Goal: Task Accomplishment & Management: Use online tool/utility

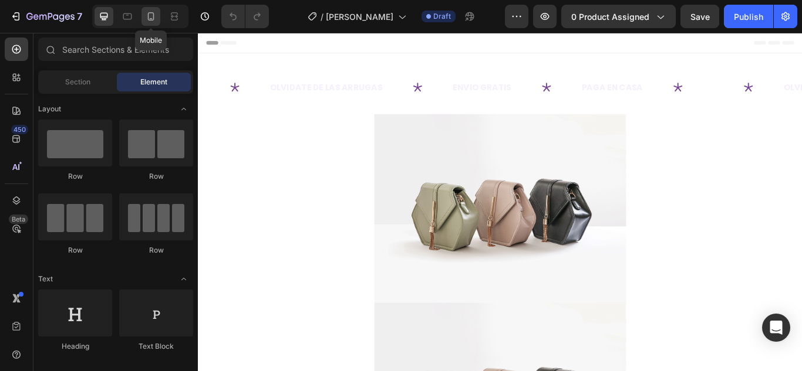
click at [146, 18] on icon at bounding box center [151, 17] width 12 height 12
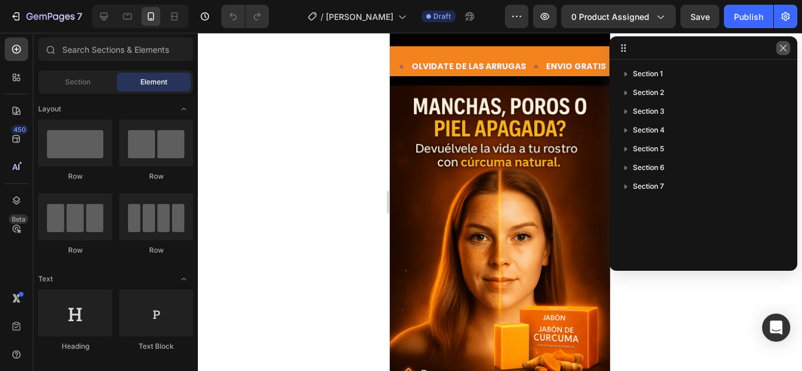
click at [785, 45] on icon "button" at bounding box center [782, 47] width 9 height 9
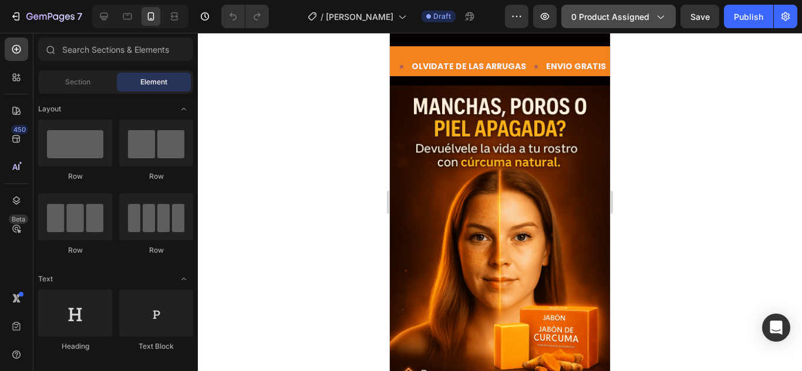
click at [619, 18] on span "0 product assigned" at bounding box center [610, 17] width 78 height 12
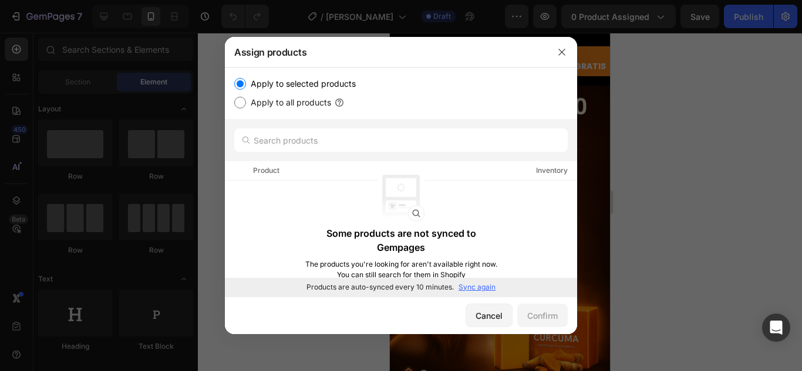
click at [480, 283] on p "Sync again" at bounding box center [476, 287] width 37 height 11
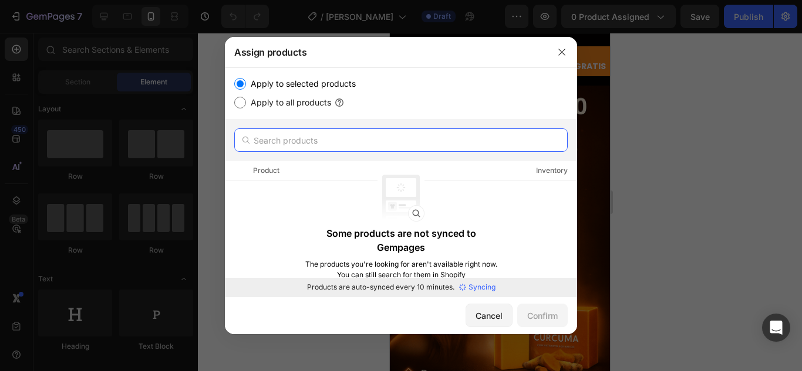
click at [324, 143] on input "text" at bounding box center [400, 140] width 333 height 23
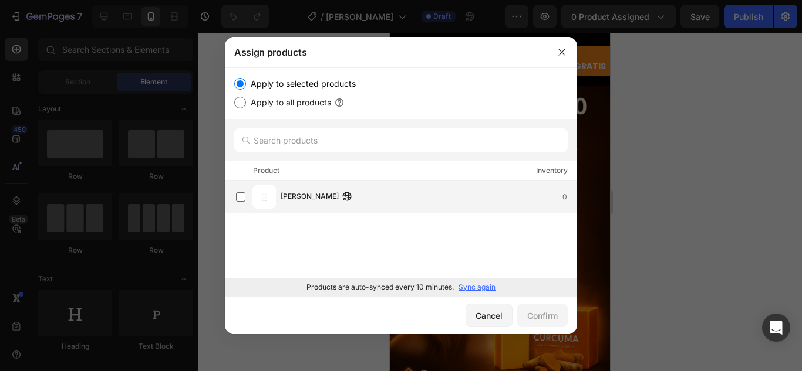
click at [298, 200] on span "[PERSON_NAME]" at bounding box center [310, 197] width 58 height 13
click at [542, 316] on div "Confirm" at bounding box center [542, 316] width 31 height 12
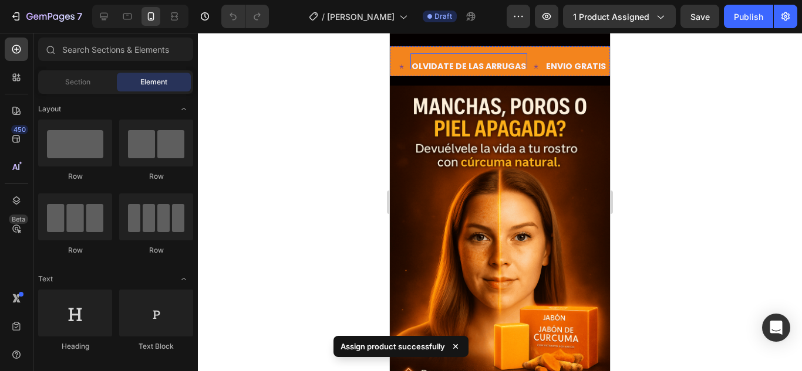
click at [443, 55] on div "OLVIDATE DE LAS ARRUGAS Text" at bounding box center [468, 66] width 117 height 26
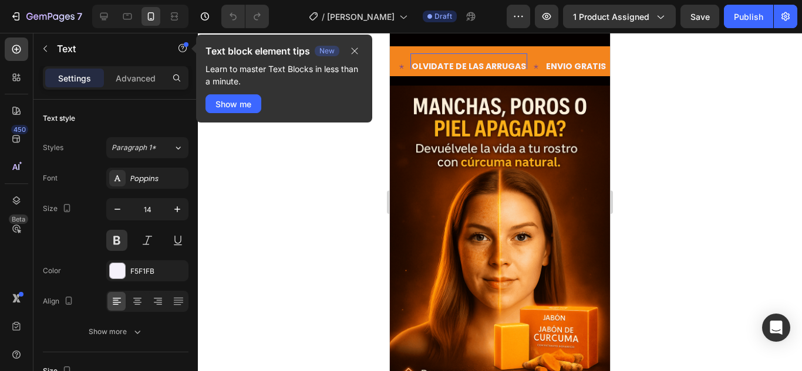
click at [477, 65] on p "OLVIDATE DE LAS ARRUGAS" at bounding box center [468, 66] width 114 height 15
click at [357, 51] on icon "button" at bounding box center [354, 50] width 9 height 9
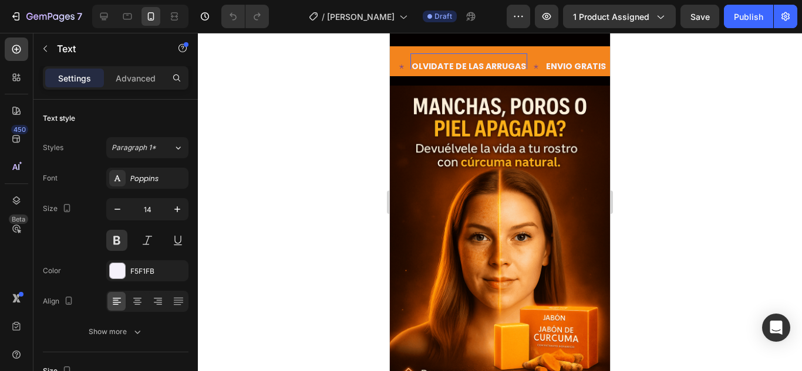
click at [461, 65] on p "OLVIDATE DE LAS ARRUGAS" at bounding box center [468, 66] width 114 height 15
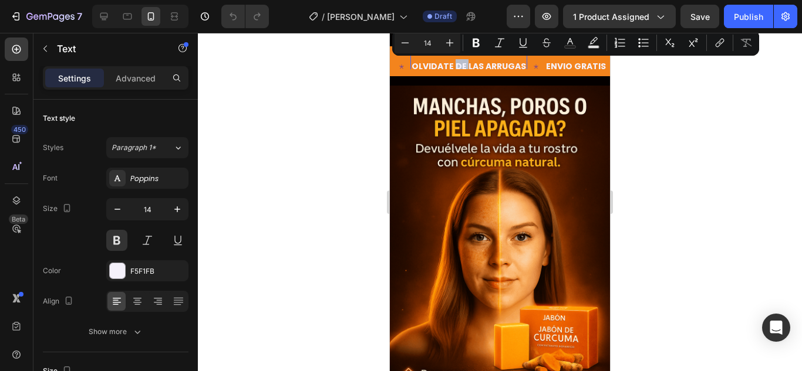
click at [487, 66] on p "OLVIDATE DE LAS ARRUGAS" at bounding box center [468, 66] width 114 height 15
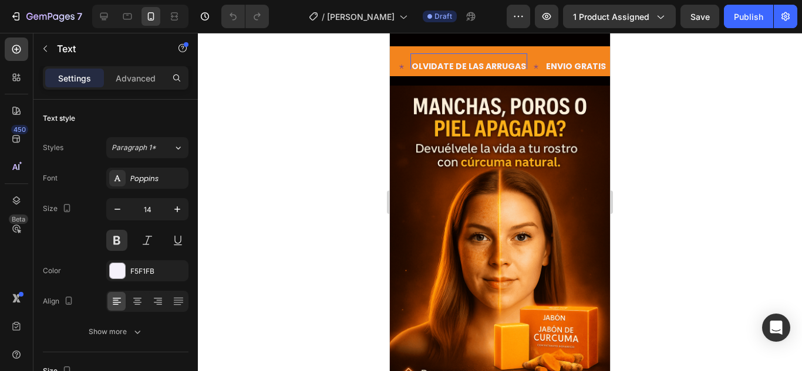
click at [501, 63] on p "OLVIDATE DE LAS ARRUGAS" at bounding box center [468, 66] width 114 height 15
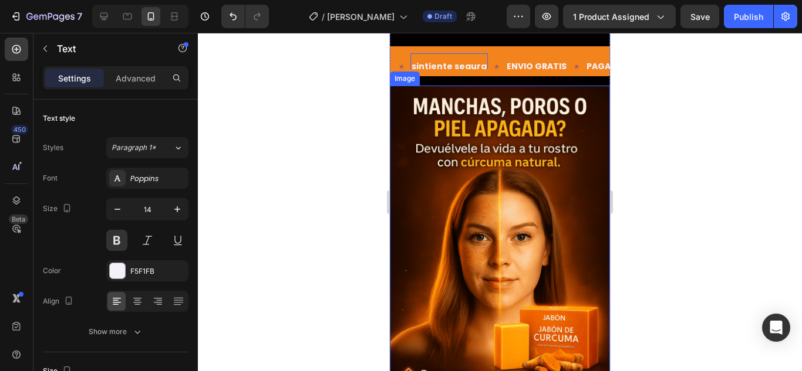
click at [475, 156] on img at bounding box center [500, 251] width 220 height 330
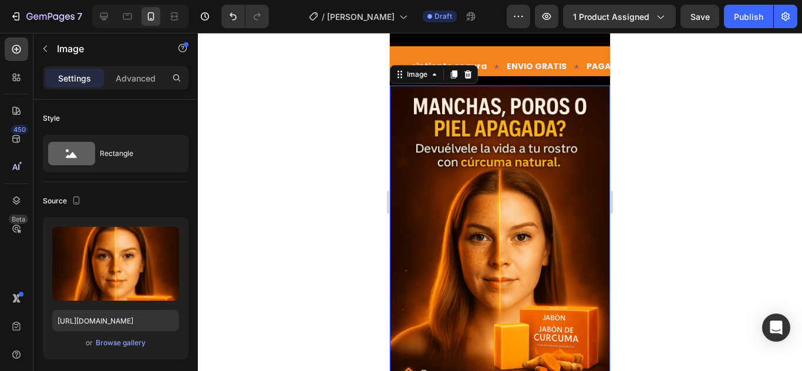
click at [460, 198] on img at bounding box center [500, 251] width 220 height 330
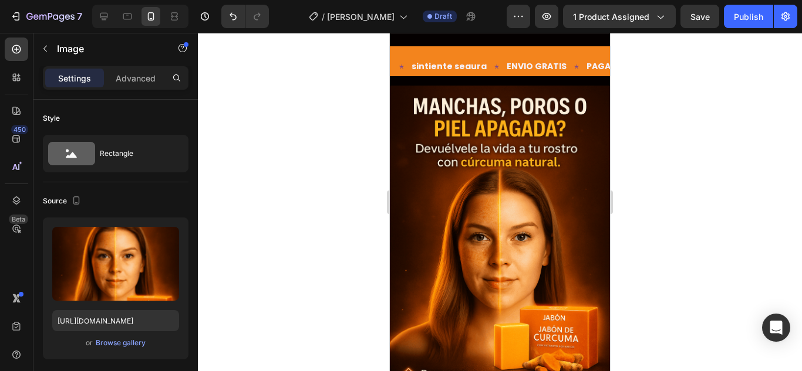
click at [459, 165] on img at bounding box center [500, 251] width 220 height 330
click at [469, 176] on img at bounding box center [500, 251] width 220 height 330
click at [468, 216] on img at bounding box center [500, 251] width 220 height 330
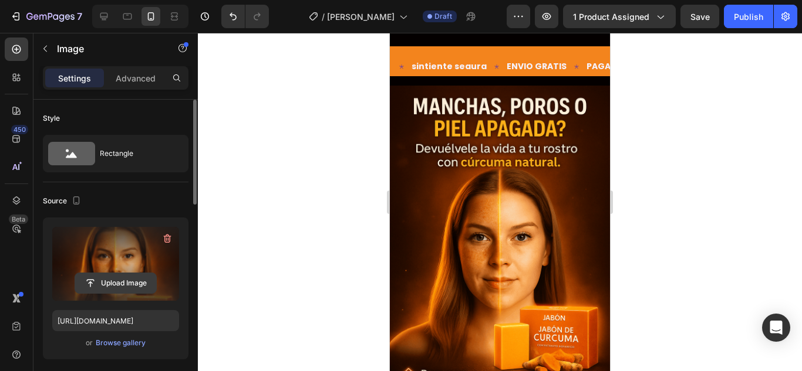
click at [112, 282] on input "file" at bounding box center [115, 283] width 81 height 20
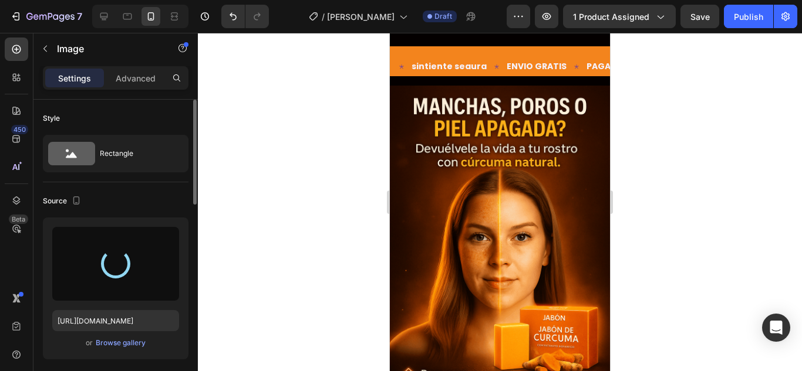
type input "[URL][DOMAIN_NAME]"
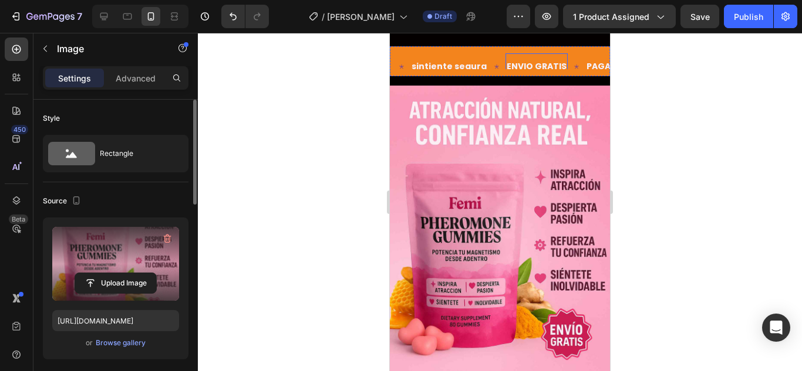
click at [487, 55] on div "sintiente segura Text" at bounding box center [457, 66] width 95 height 26
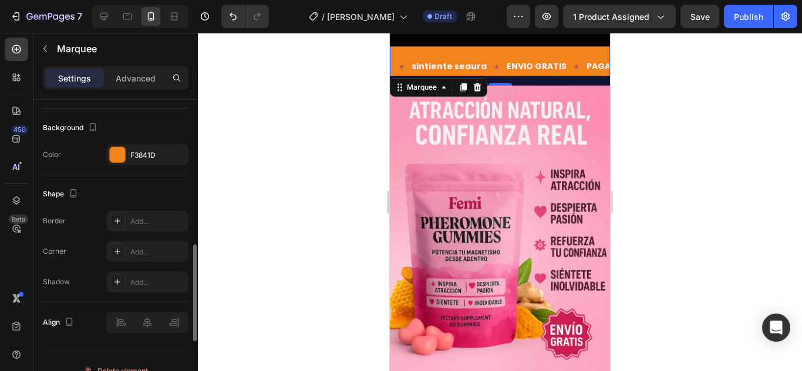
scroll to position [639, 0]
click at [119, 158] on div at bounding box center [117, 153] width 15 height 15
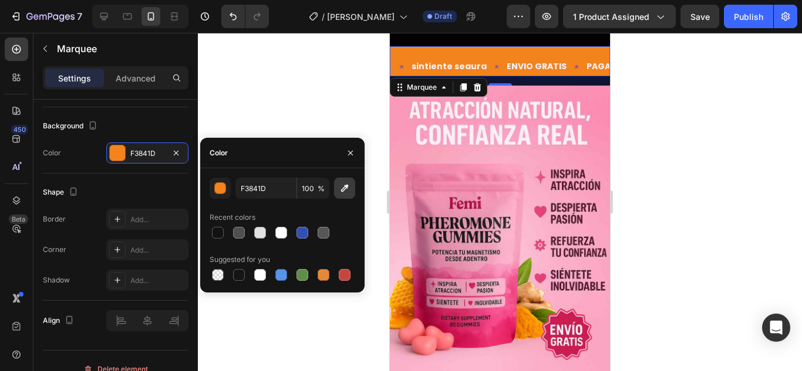
click at [345, 187] on icon "button" at bounding box center [345, 189] width 8 height 8
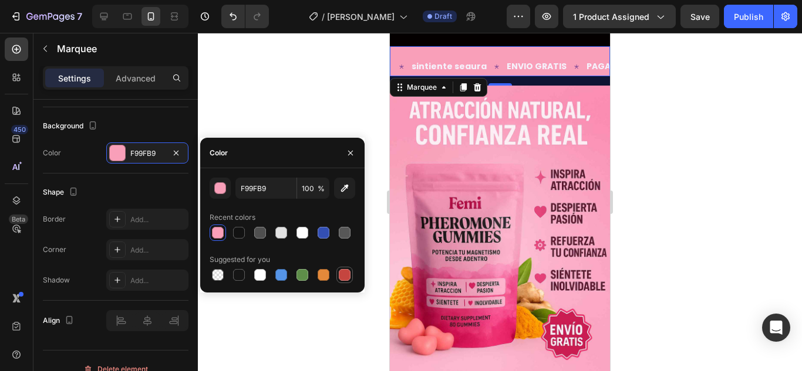
click at [345, 274] on div at bounding box center [345, 275] width 12 height 12
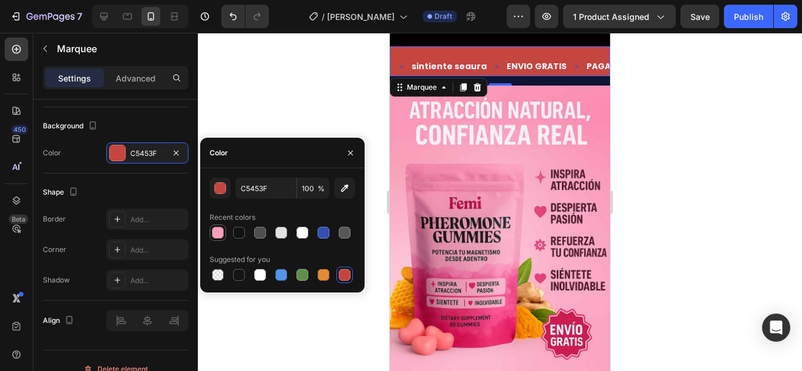
click at [218, 232] on div at bounding box center [218, 233] width 12 height 12
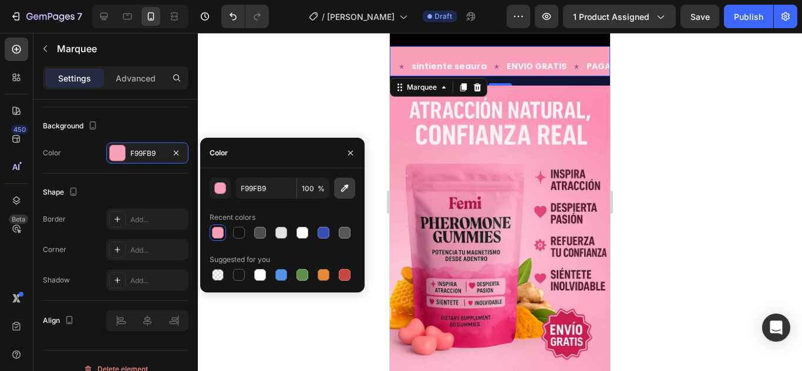
click at [347, 190] on icon "button" at bounding box center [345, 189] width 12 height 12
type input "A8093F"
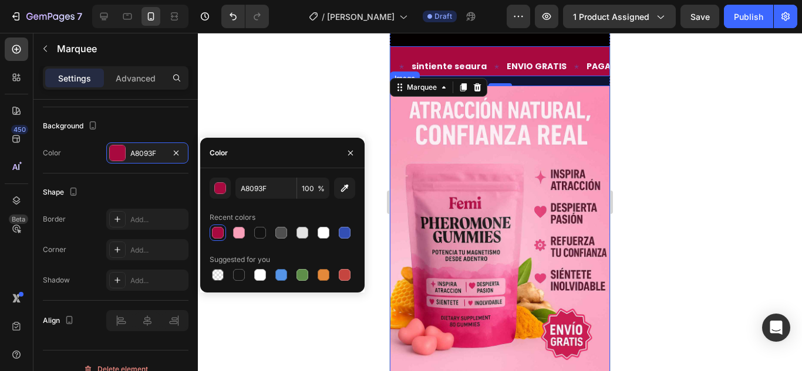
click at [549, 143] on img at bounding box center [500, 251] width 220 height 330
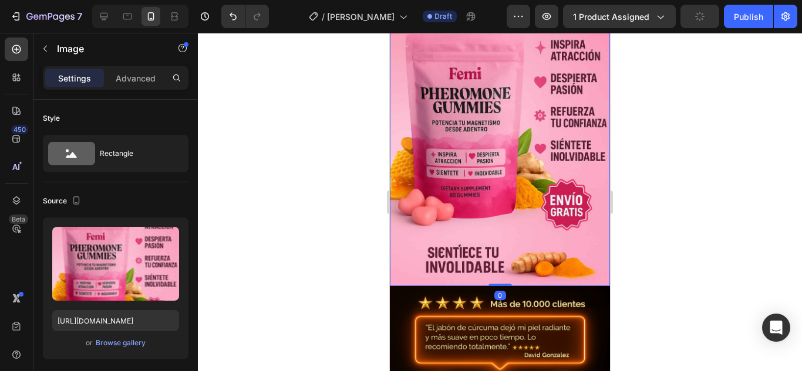
scroll to position [283, 0]
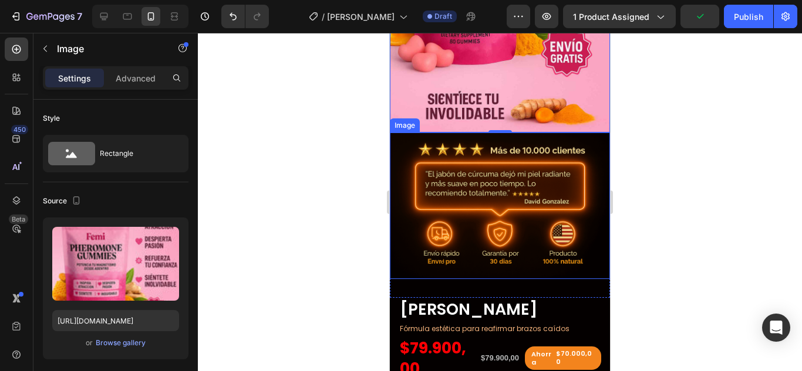
click at [502, 245] on img at bounding box center [500, 206] width 220 height 147
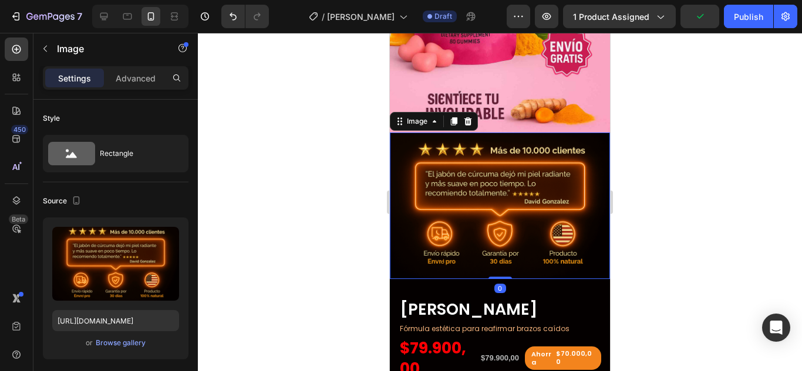
click at [504, 198] on img at bounding box center [500, 206] width 220 height 147
click at [685, 270] on div at bounding box center [500, 202] width 604 height 339
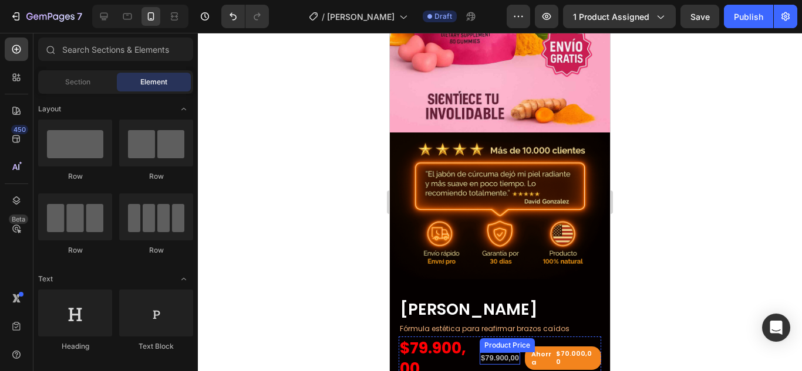
click at [507, 353] on div "$79.900,00" at bounding box center [499, 359] width 40 height 12
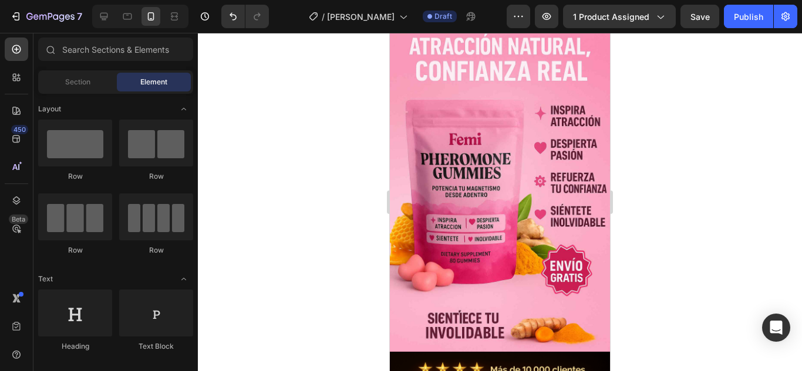
scroll to position [40, 0]
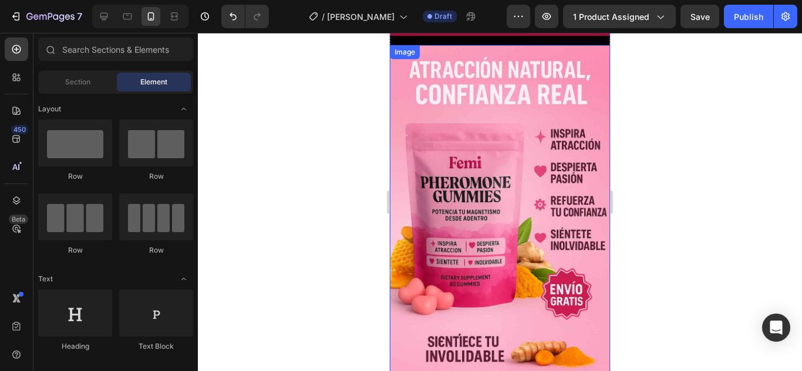
click at [509, 319] on img at bounding box center [500, 210] width 220 height 330
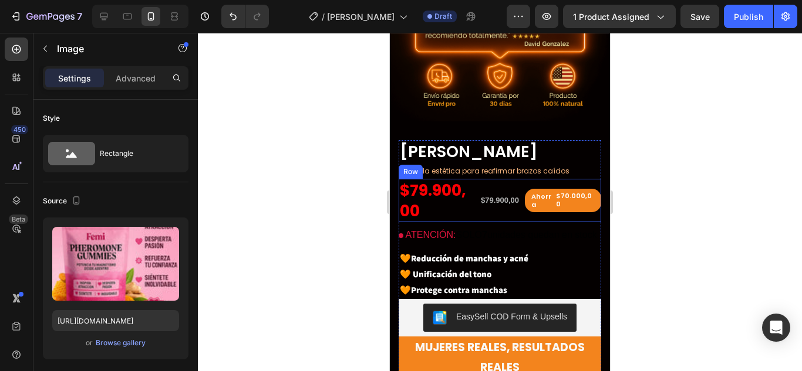
scroll to position [450, 0]
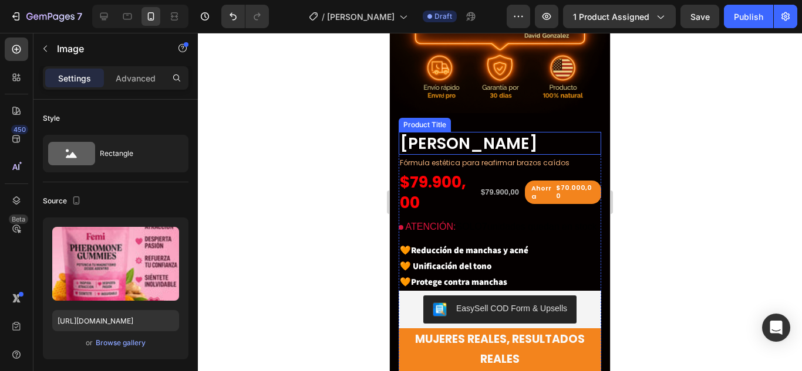
click at [492, 132] on h1 "[PERSON_NAME]" at bounding box center [499, 143] width 202 height 23
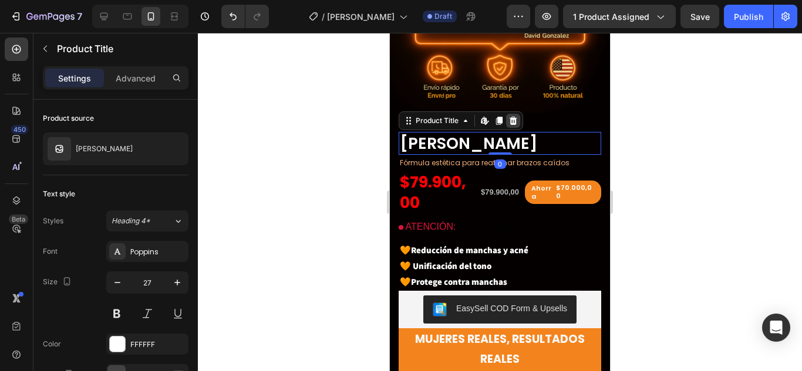
click at [512, 116] on icon at bounding box center [512, 120] width 9 height 9
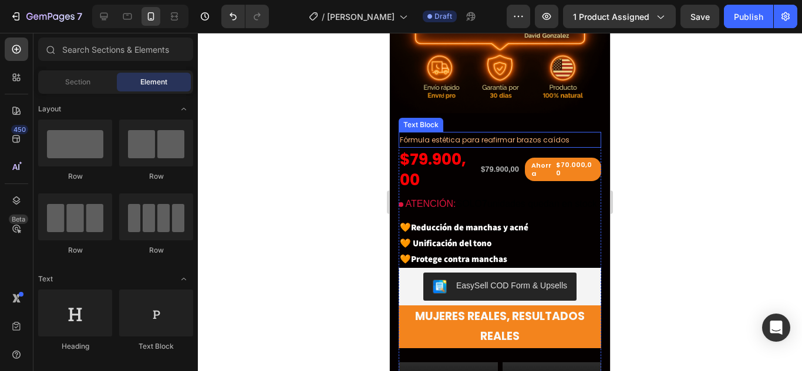
click at [507, 135] on span "Fórmula estética para reafirmar brazos caídos" at bounding box center [485, 140] width 170 height 10
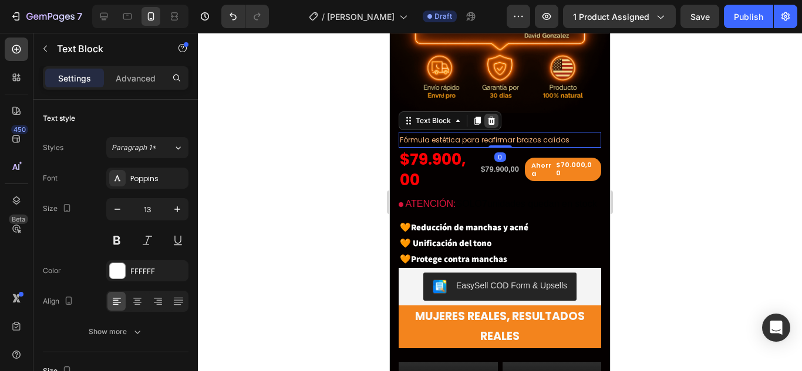
click at [491, 116] on icon at bounding box center [492, 120] width 8 height 8
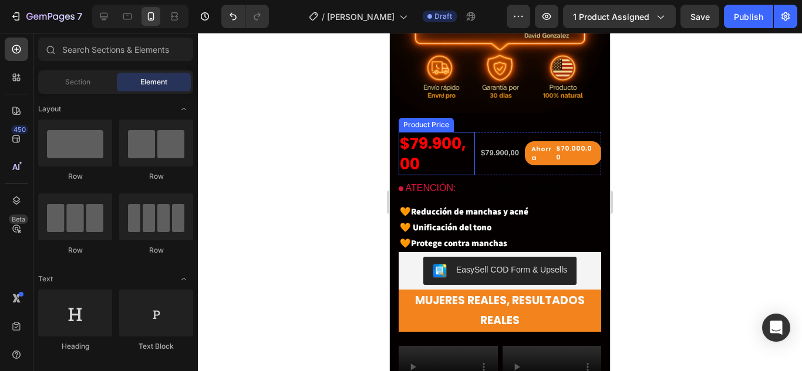
click at [452, 138] on div "$79.900,00" at bounding box center [436, 153] width 76 height 43
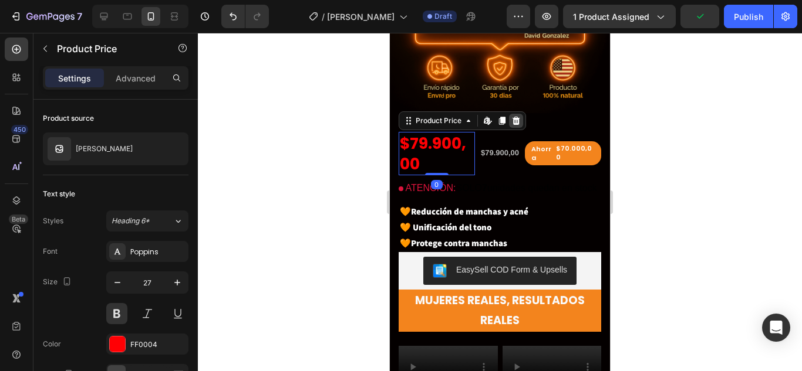
click at [516, 116] on icon at bounding box center [516, 120] width 8 height 8
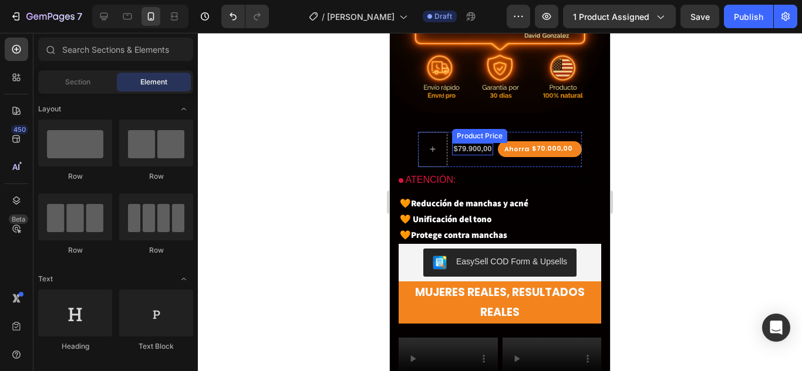
click at [464, 143] on div "$79.900,00" at bounding box center [472, 149] width 40 height 12
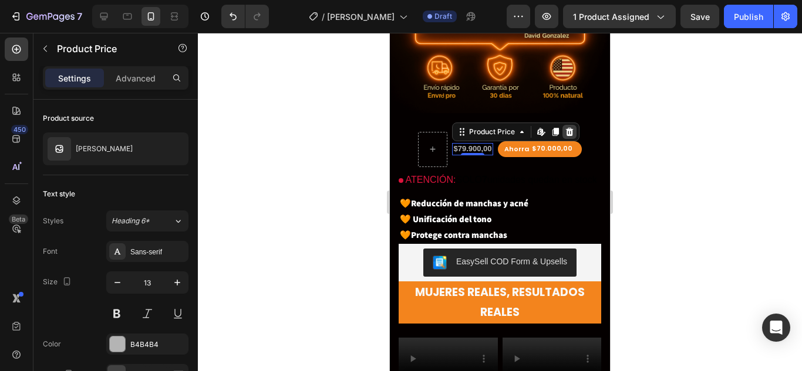
click at [569, 128] on icon at bounding box center [570, 132] width 8 height 8
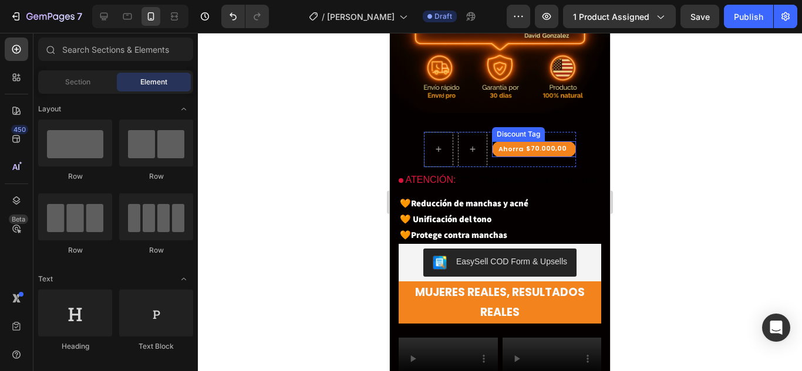
click at [549, 143] on div "$70.000,00" at bounding box center [546, 148] width 43 height 11
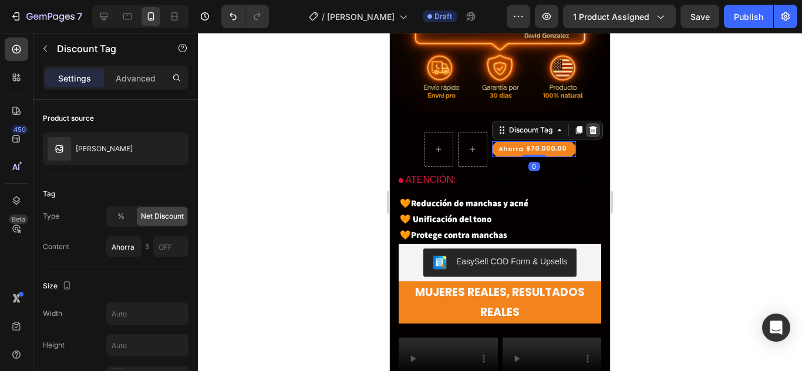
click at [590, 126] on icon at bounding box center [593, 130] width 8 height 8
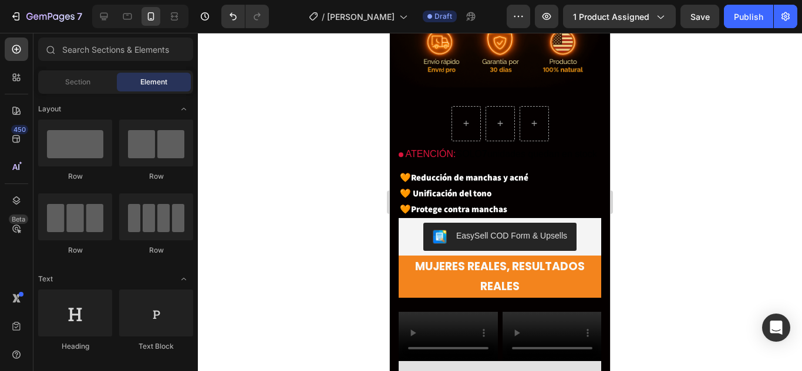
scroll to position [492, 0]
